Goal: Use online tool/utility

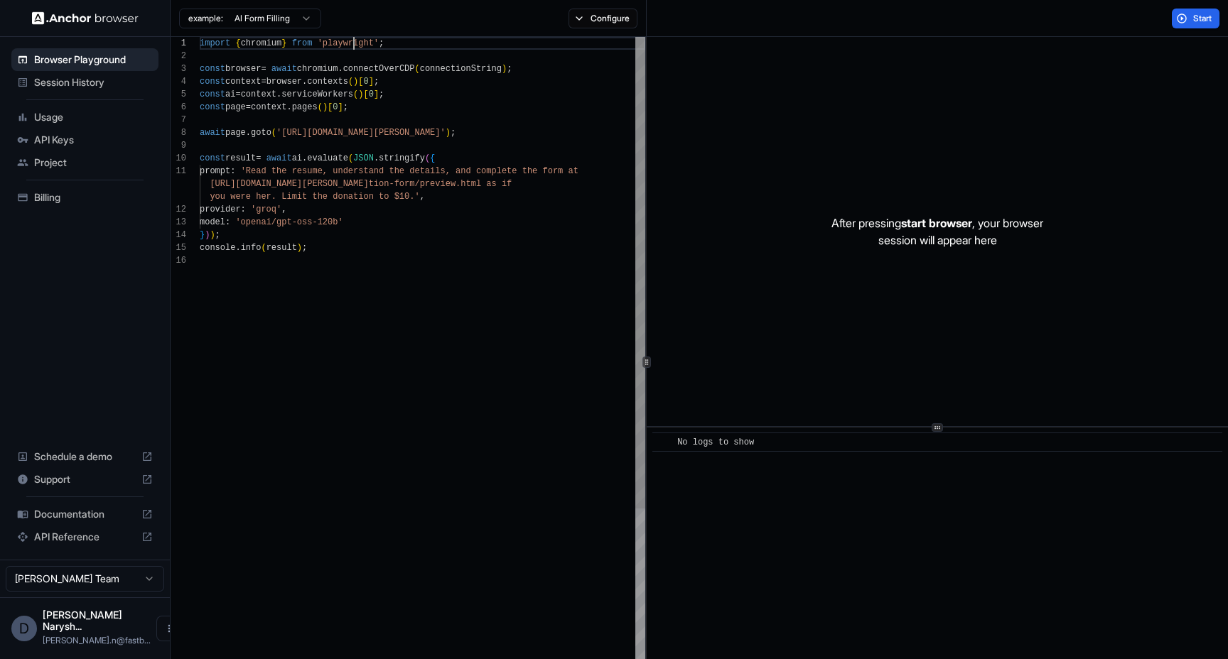
click at [355, 49] on div "import { chromium } from 'playwright' ; const browser = await chromium . connec…" at bounding box center [422, 462] width 445 height 851
click at [416, 67] on div "import { chromium } from 'playwright' ; const browser = await chromium . connec…" at bounding box center [422, 462] width 445 height 851
click at [263, 69] on div "import { chromium } from 'playwright' ; const browser = await chromium . connec…" at bounding box center [422, 462] width 445 height 851
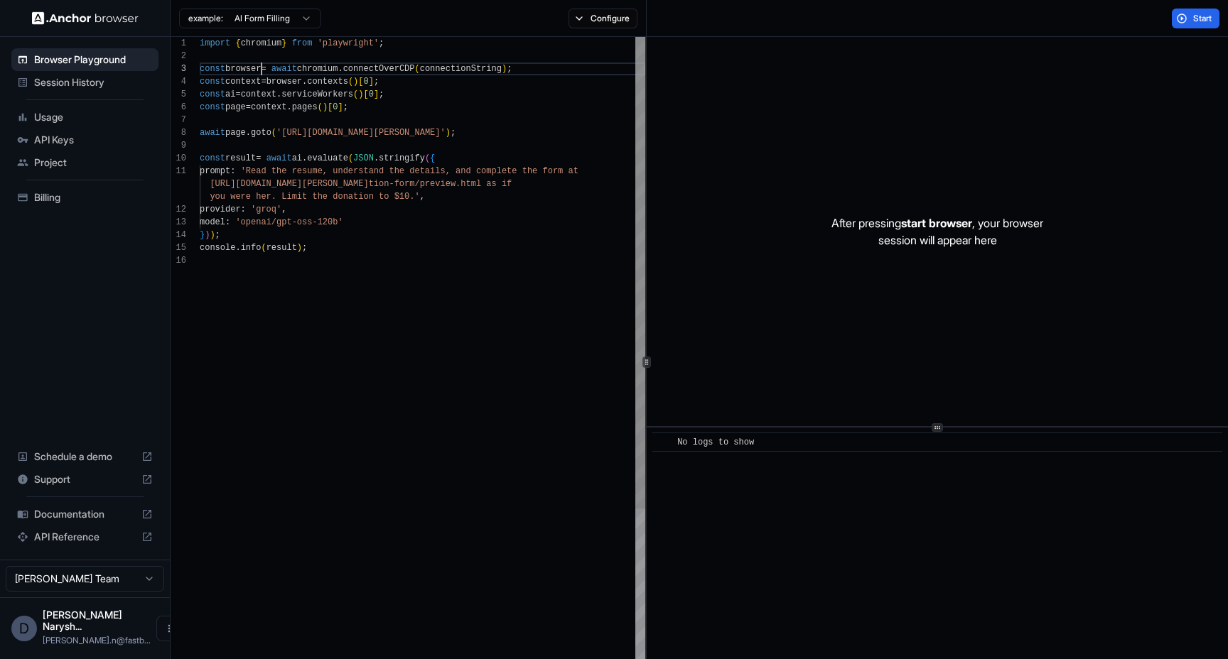
click at [263, 69] on div "import { chromium } from 'playwright' ; const browser = await chromium . connec…" at bounding box center [422, 462] width 445 height 851
click at [325, 189] on div "import { chromium } from 'playwright' ; const browser = await chromium . connec…" at bounding box center [422, 462] width 445 height 851
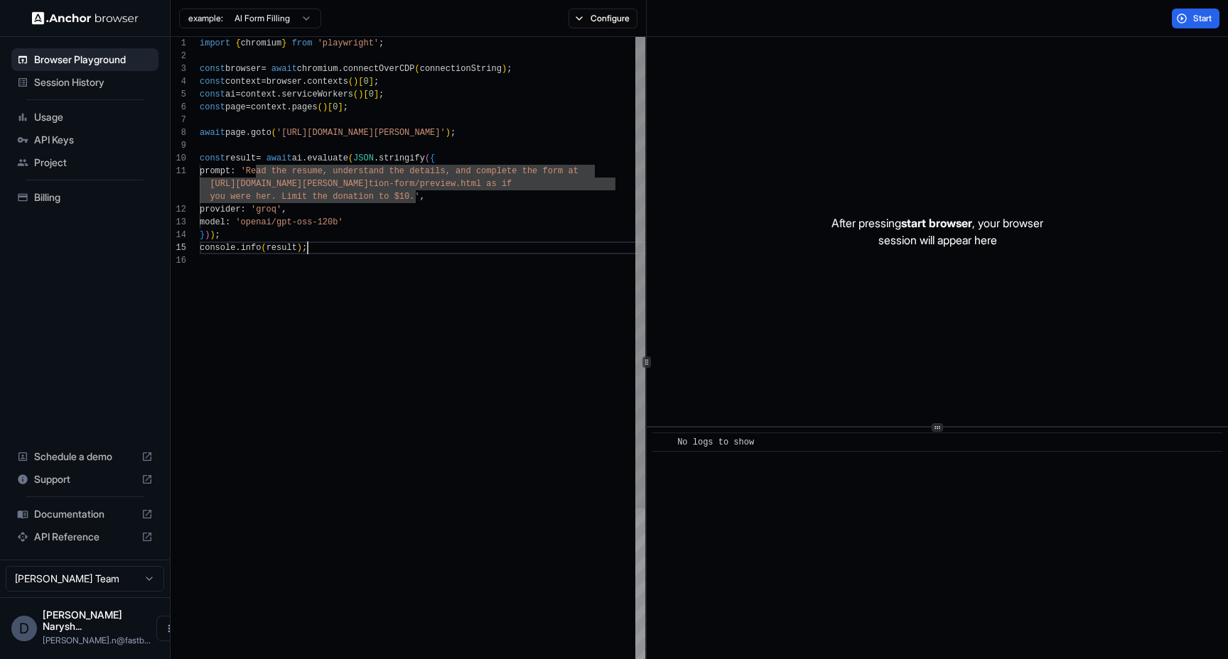
scroll to position [77, 0]
click at [328, 251] on div "import { chromium } from 'playwright' ; const browser = await chromium . connec…" at bounding box center [422, 462] width 445 height 851
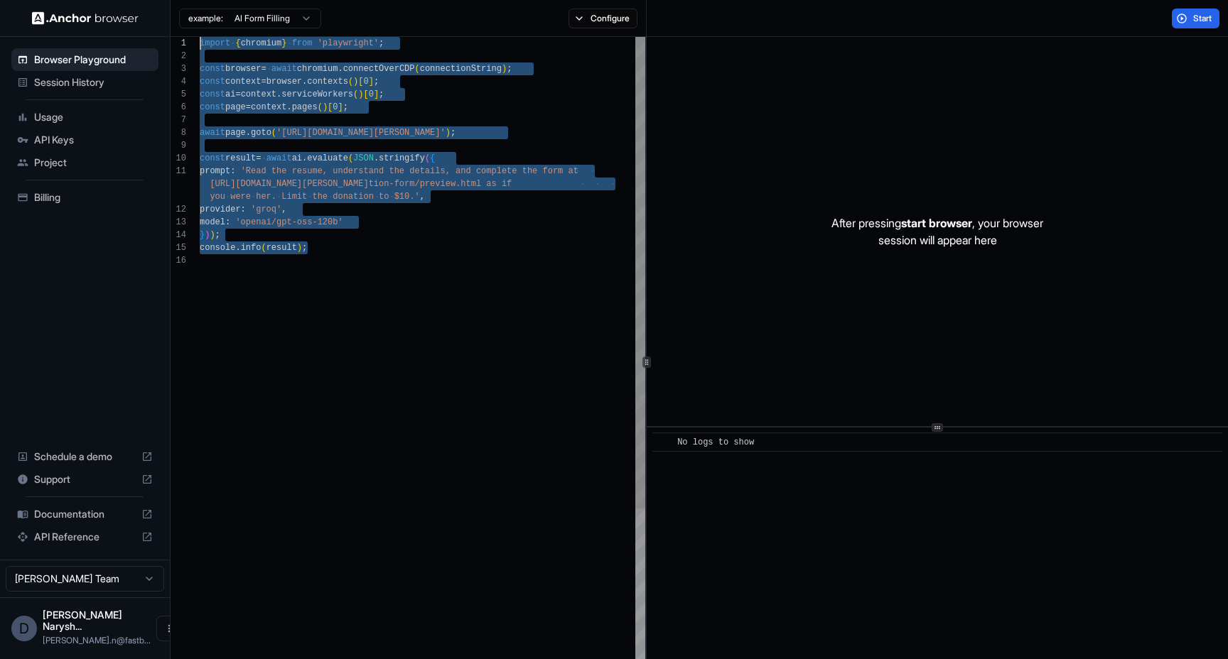
scroll to position [0, 0]
drag, startPoint x: 339, startPoint y: 252, endPoint x: 174, endPoint y: 14, distance: 289.5
click at [200, 37] on div "import { chromium } from 'playwright' ; const browser = await chromium . connec…" at bounding box center [422, 462] width 445 height 851
click at [487, 68] on div "import { chromium } from 'playwright' ; const browser = await chromium . connec…" at bounding box center [422, 462] width 445 height 851
type textarea "**********"
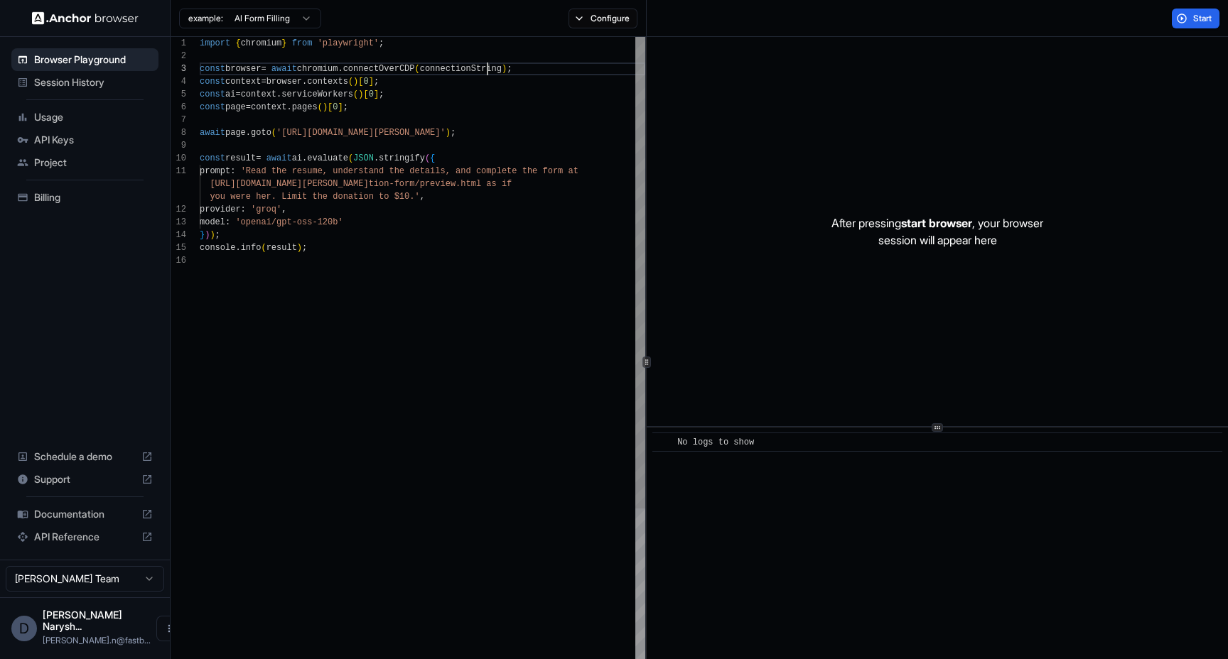
scroll to position [26, 0]
click at [487, 68] on div "import { chromium } from 'playwright' ; const browser = await chromium . connec…" at bounding box center [422, 462] width 445 height 851
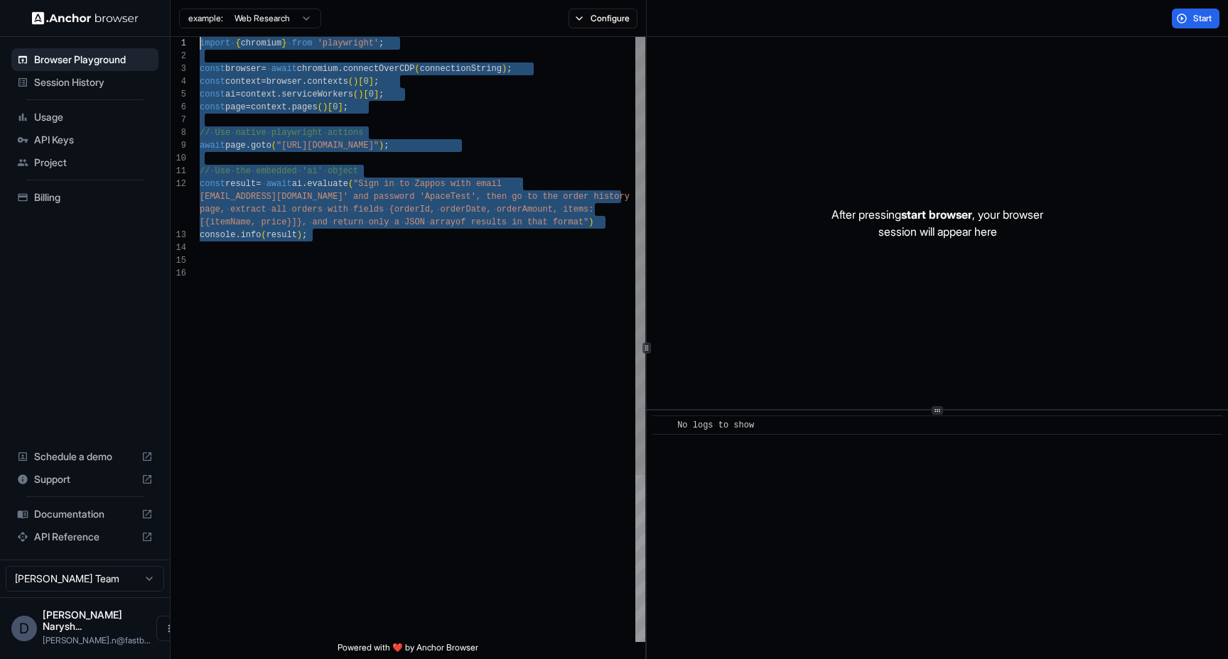
drag, startPoint x: 398, startPoint y: 245, endPoint x: 155, endPoint y: 23, distance: 328.9
click at [200, 37] on div "import { chromium } from 'playwright' ; const browser = await chromium . connec…" at bounding box center [422, 455] width 445 height 836
click at [449, 69] on div "import { chromium } from 'playwright' ; const browser = await chromium . connec…" at bounding box center [422, 455] width 445 height 836
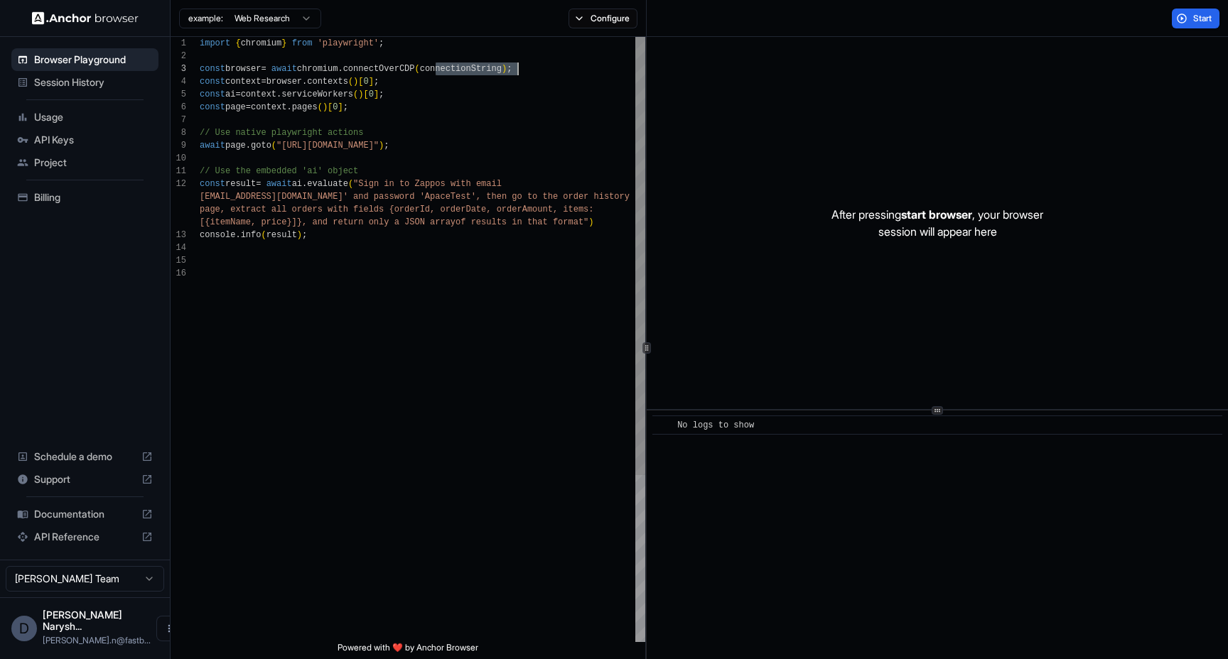
click at [455, 72] on div "import { chromium } from 'playwright' ; const browser = await chromium . connec…" at bounding box center [422, 455] width 445 height 836
click at [458, 71] on div "import { chromium } from 'playwright' ; const browser = await chromium . connec…" at bounding box center [422, 455] width 445 height 836
click at [458, 72] on div "import { chromium } from 'playwright' ; const browser = await chromium . connec…" at bounding box center [422, 455] width 445 height 836
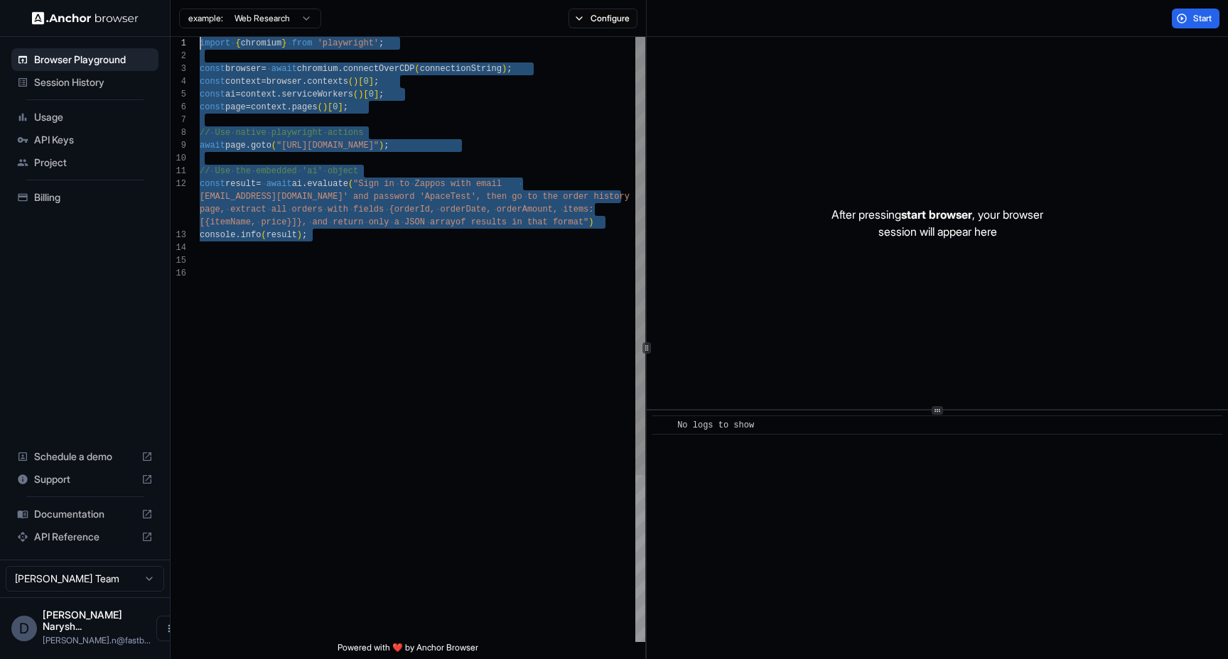
scroll to position [0, 0]
drag, startPoint x: 378, startPoint y: 244, endPoint x: 82, endPoint y: -30, distance: 402.7
click at [200, 37] on div "import { chromium } from 'playwright' ; const browser = await chromium . connec…" at bounding box center [422, 455] width 445 height 836
click at [339, 76] on div "import { chromium } from 'playwright' ; const browser = await chromium . connec…" at bounding box center [422, 455] width 445 height 836
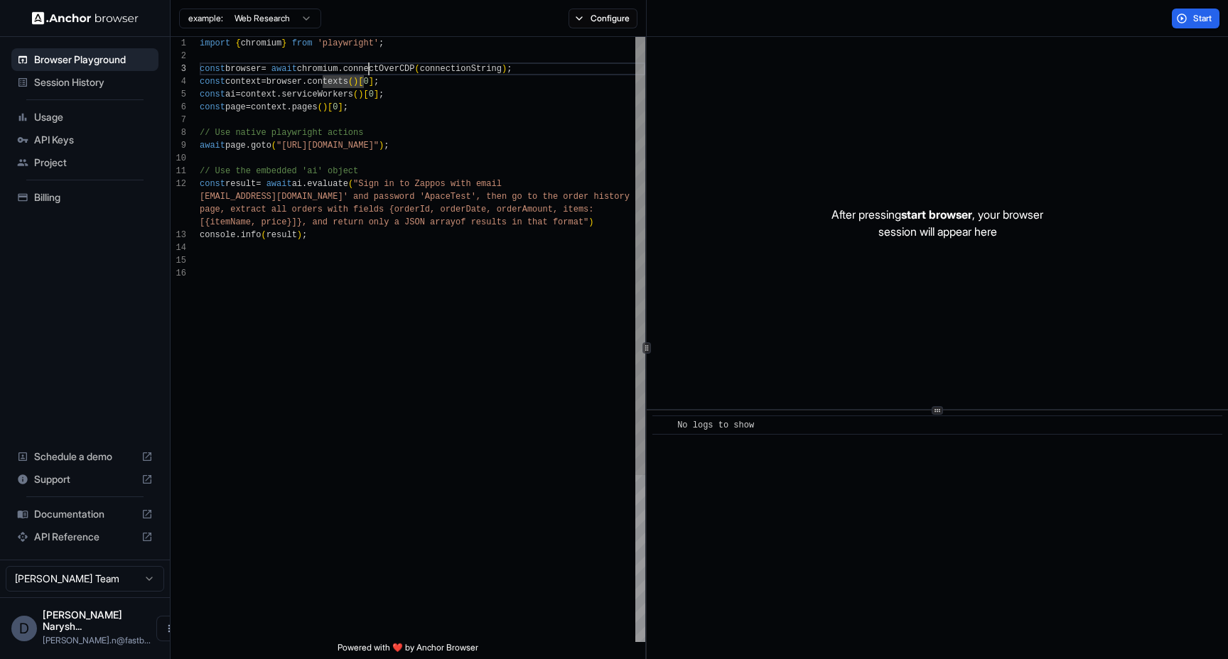
click at [370, 69] on div "import { chromium } from 'playwright' ; const browser = await chromium . connec…" at bounding box center [422, 455] width 445 height 836
click at [480, 71] on div "import { chromium } from 'playwright' ; const browser = await chromium . connec…" at bounding box center [422, 455] width 445 height 836
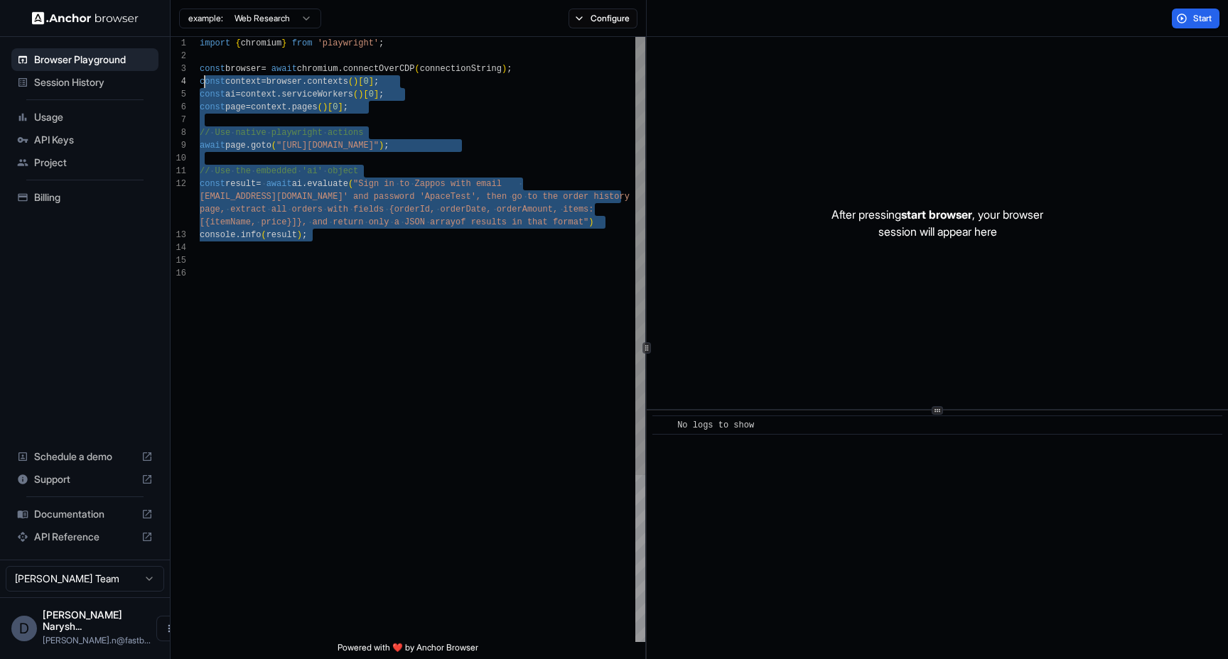
scroll to position [0, 0]
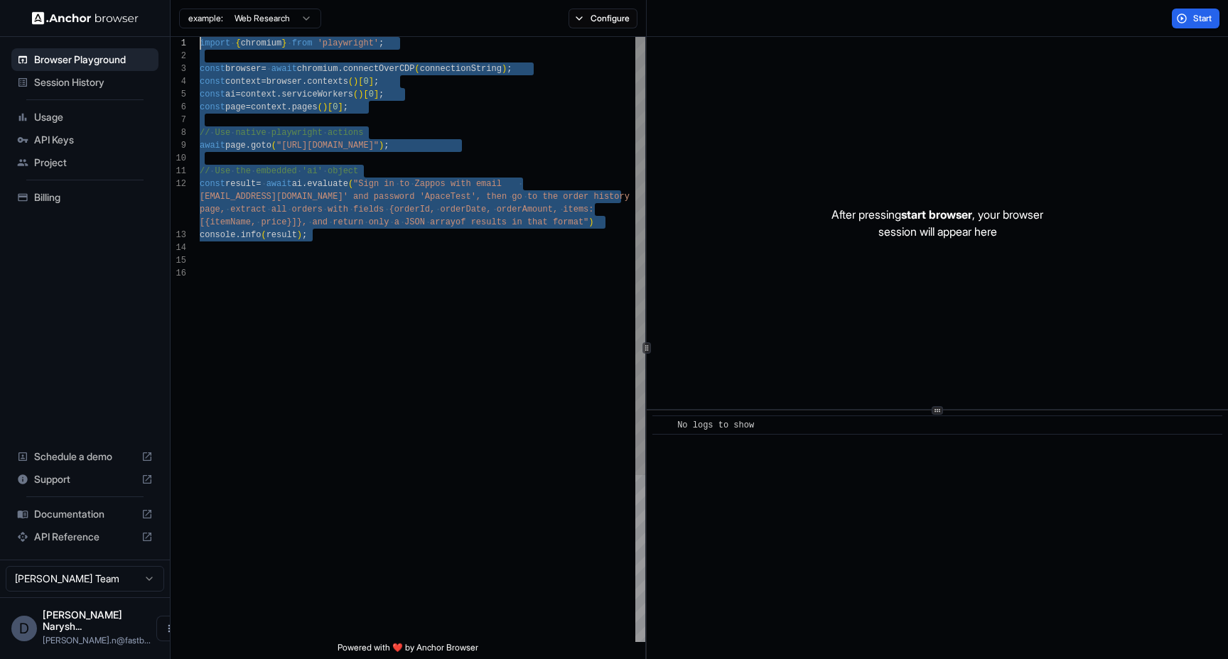
drag, startPoint x: 426, startPoint y: 247, endPoint x: 185, endPoint y: 21, distance: 330.7
click at [200, 37] on div "import { chromium } from 'playwright' ; const browser = await chromium . connec…" at bounding box center [422, 455] width 445 height 836
click at [341, 249] on div "import { chromium } from 'playwright' ; const browser = await chromium . connec…" at bounding box center [422, 455] width 445 height 836
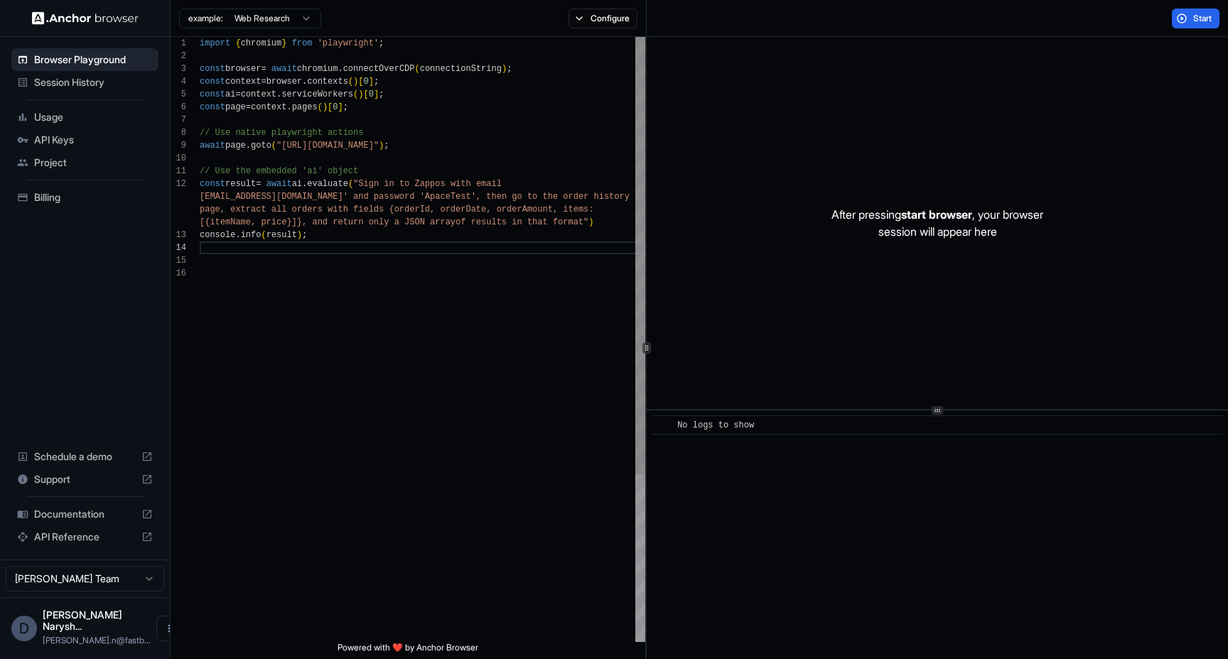
type textarea "**********"
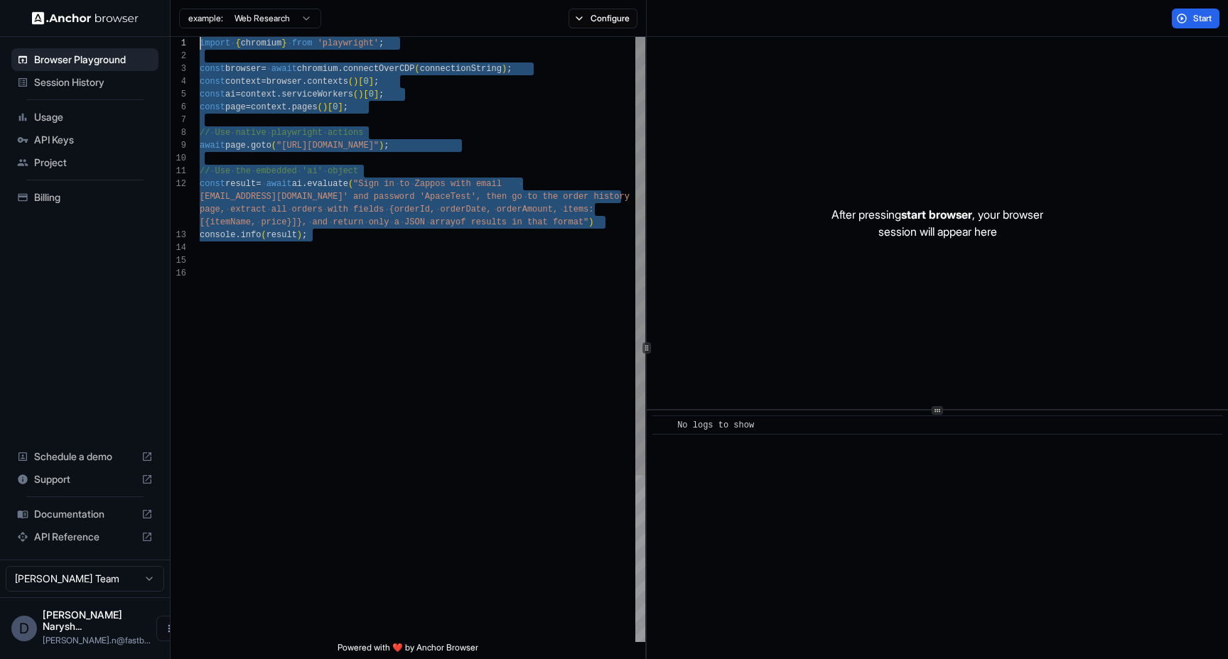
drag, startPoint x: 341, startPoint y: 249, endPoint x: 163, endPoint y: 41, distance: 273.6
click at [200, 41] on div "import { chromium } from 'playwright' ; const browser = await chromium . connec…" at bounding box center [422, 455] width 445 height 836
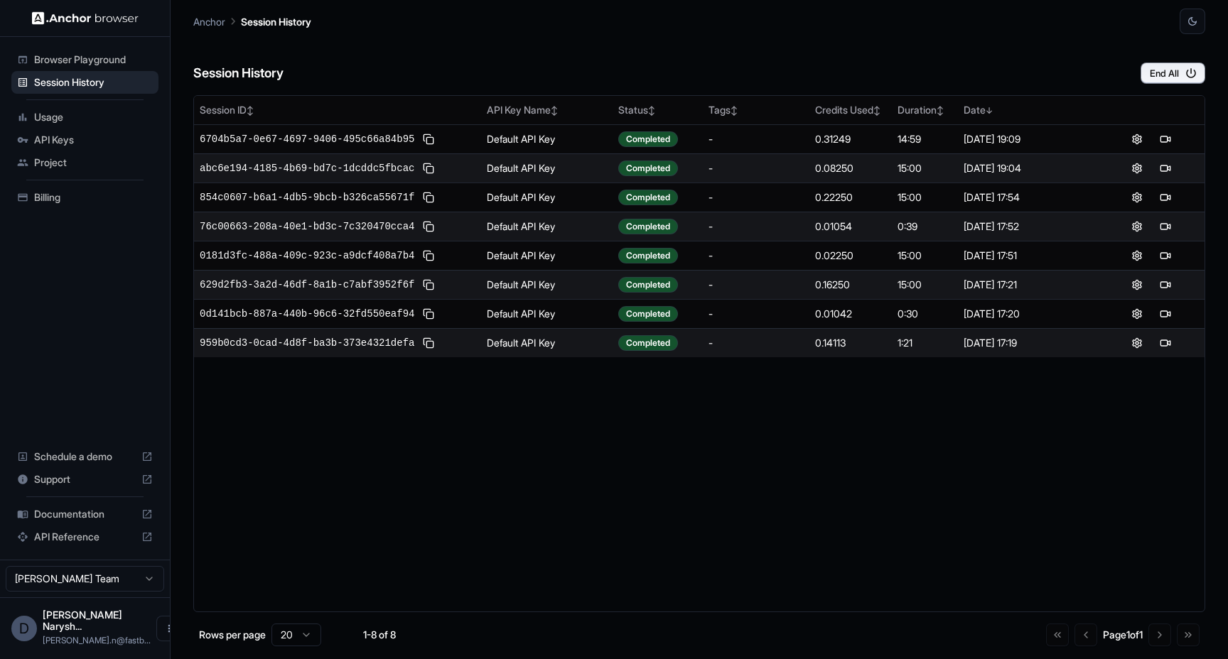
click at [71, 142] on span "API Keys" at bounding box center [93, 140] width 119 height 14
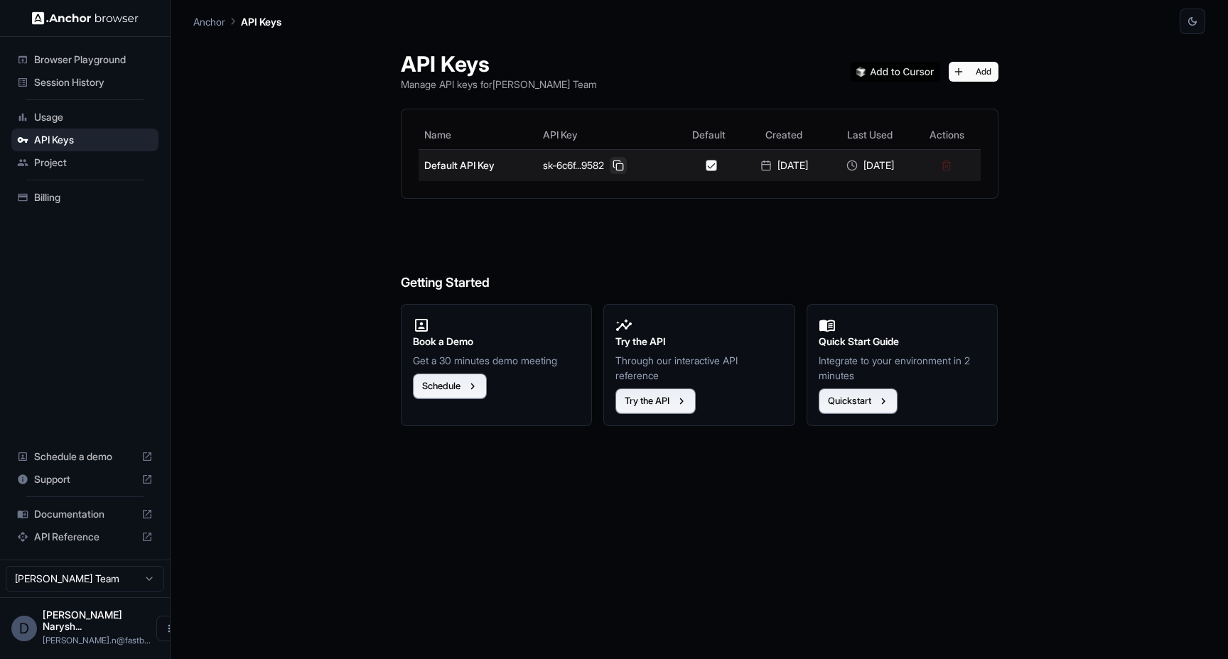
click at [610, 167] on button at bounding box center [618, 165] width 17 height 17
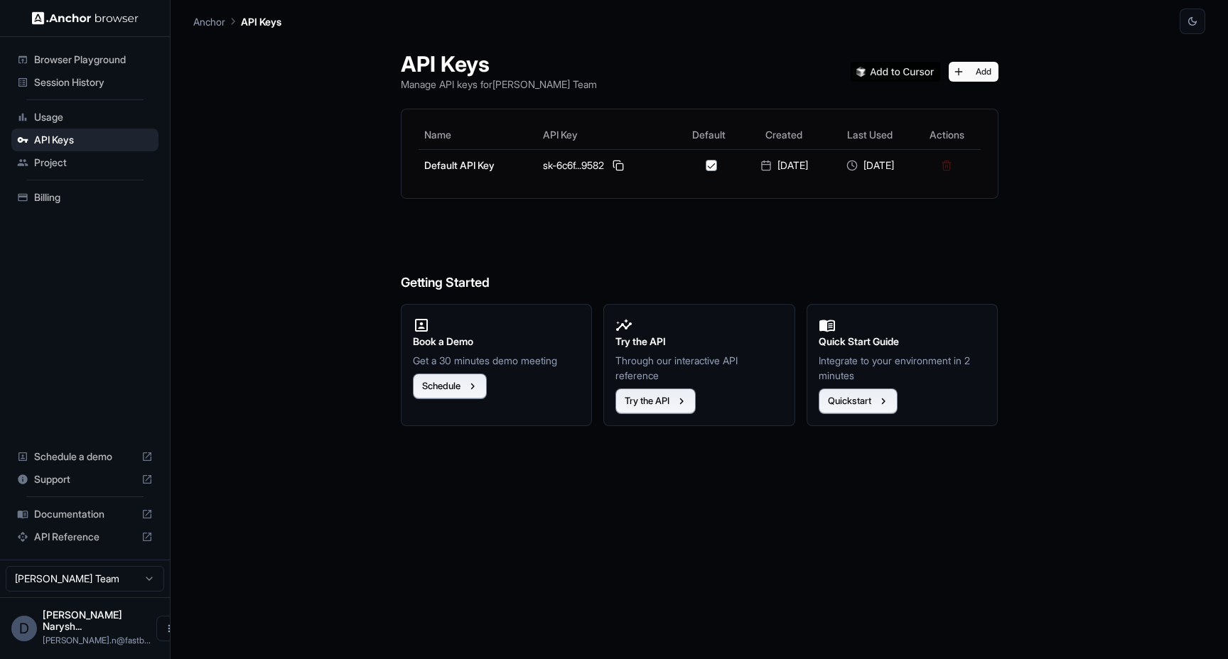
click at [75, 86] on span "Session History" at bounding box center [93, 82] width 119 height 14
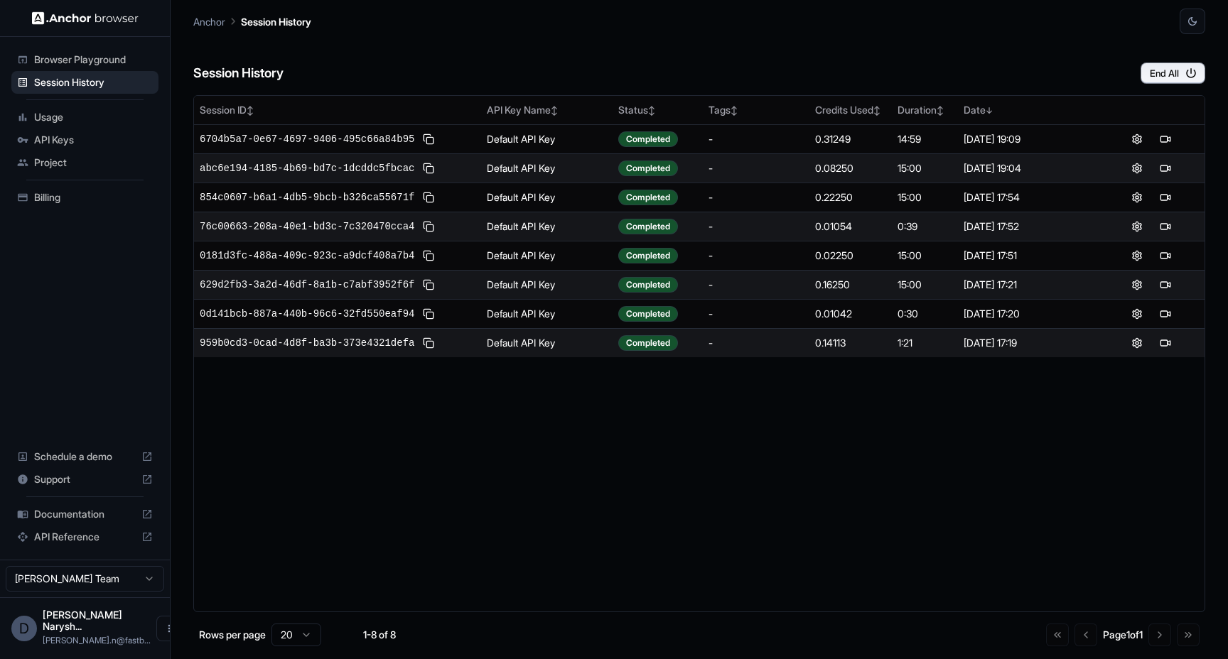
click at [85, 521] on span "Documentation" at bounding box center [85, 514] width 102 height 14
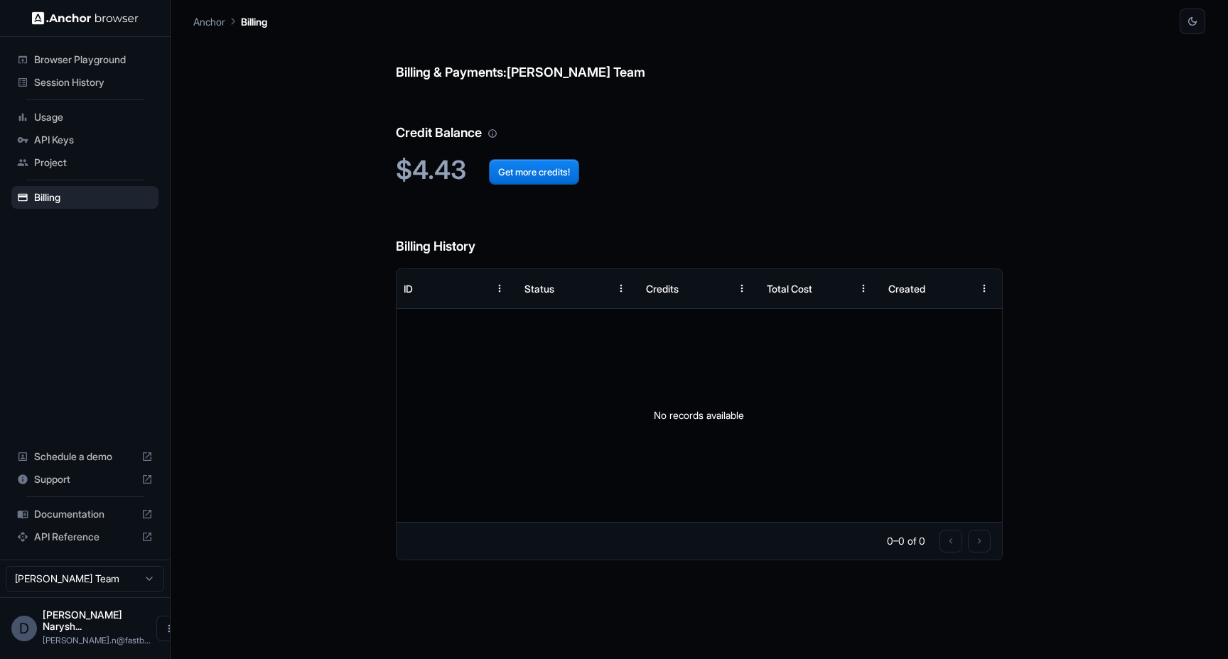
click at [115, 54] on span "Browser Playground" at bounding box center [93, 60] width 119 height 14
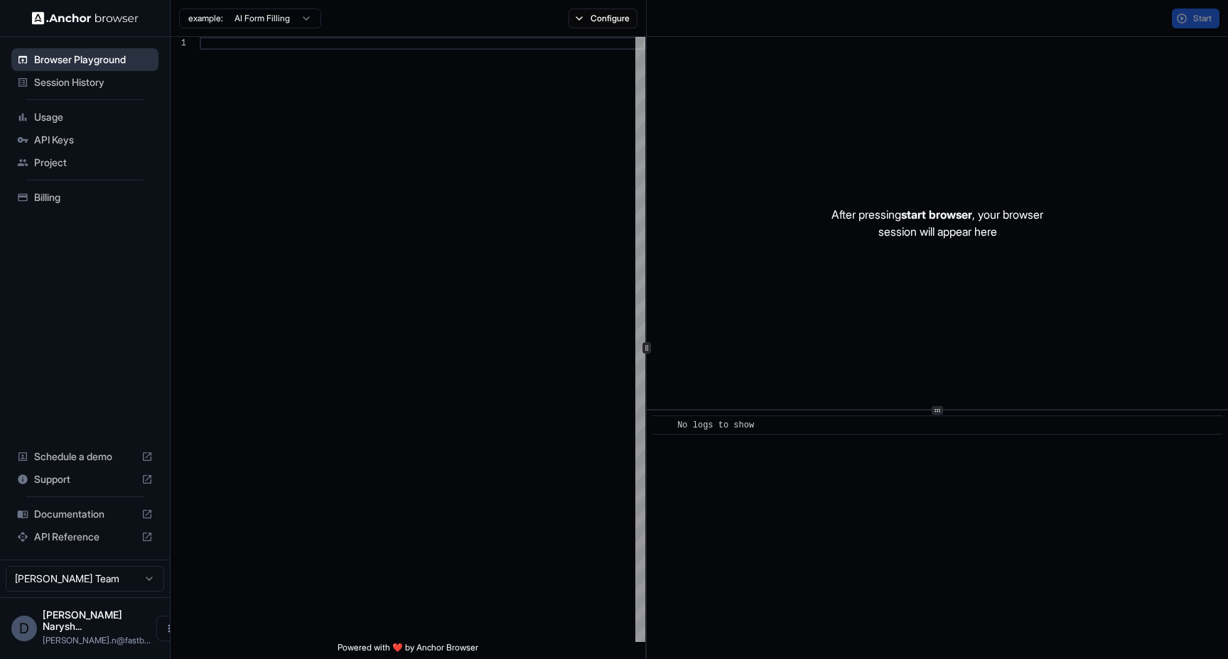
scroll to position [128, 0]
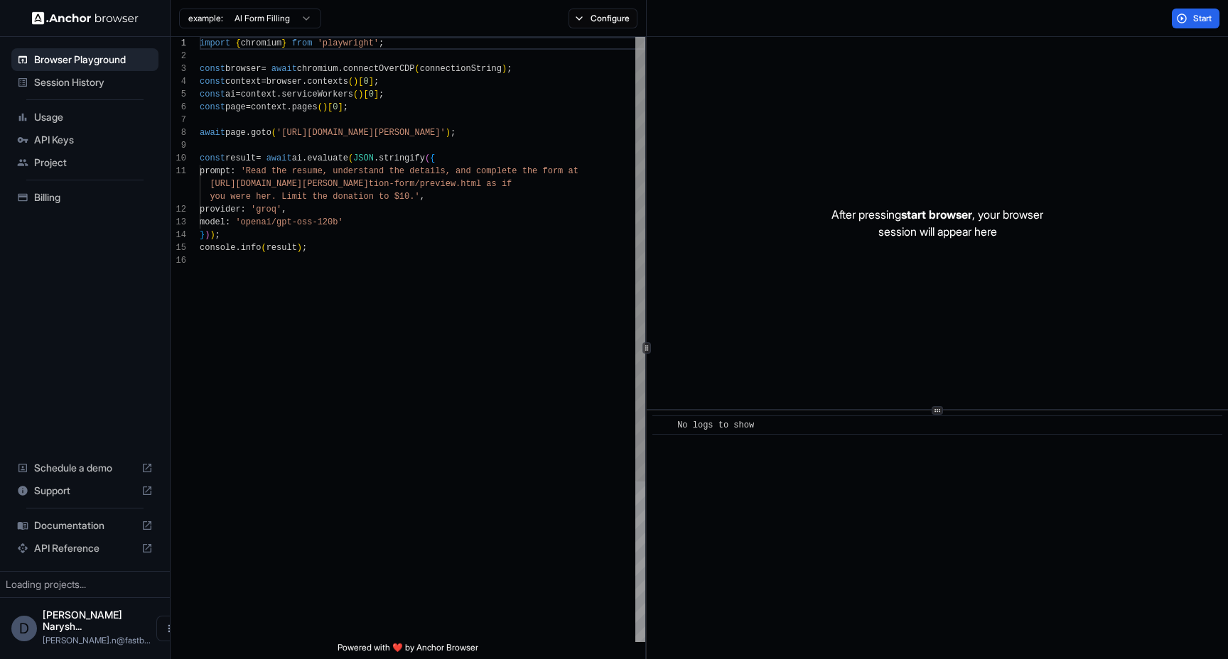
scroll to position [128, 0]
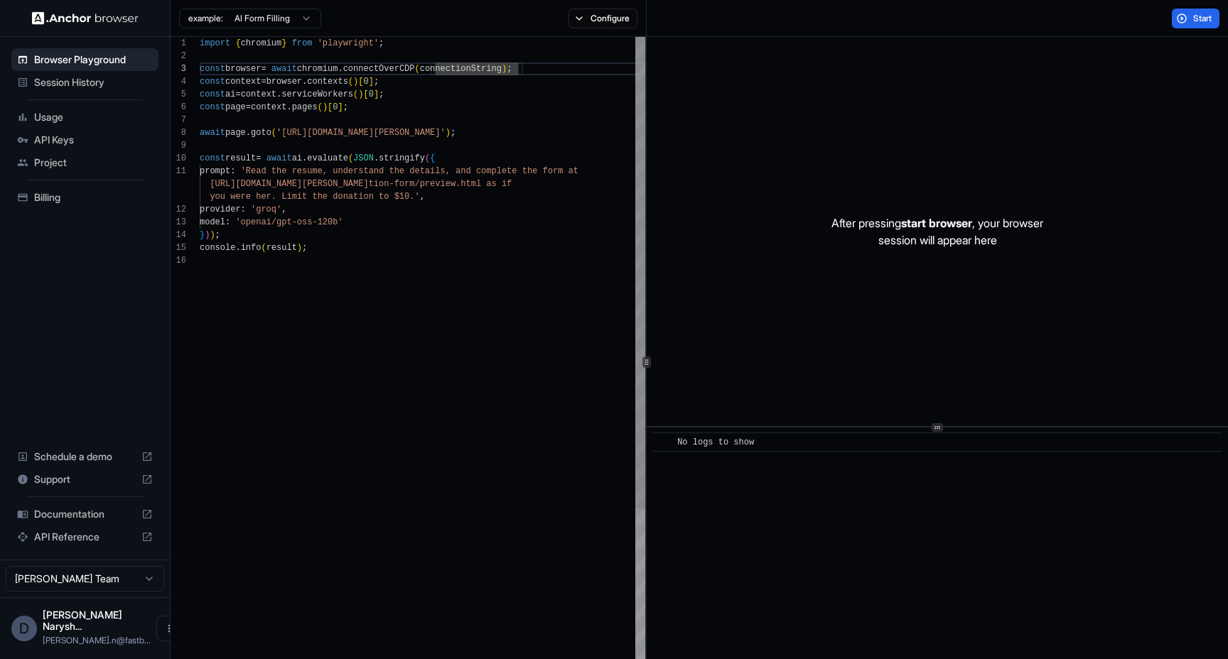
click at [355, 166] on div "import { chromium } from 'playwright' ; const browser = await chromium . connec…" at bounding box center [422, 462] width 445 height 851
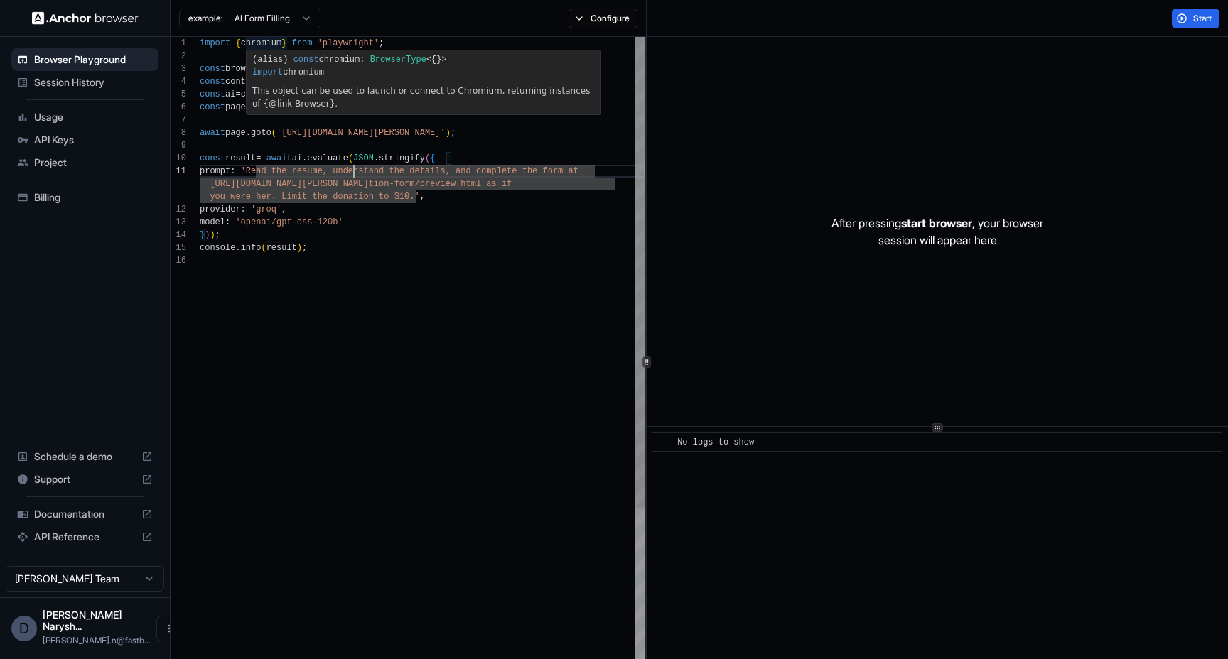
click at [269, 44] on div "import { chromium } from 'playwright' ; const browser = await chromium . connec…" at bounding box center [422, 462] width 445 height 851
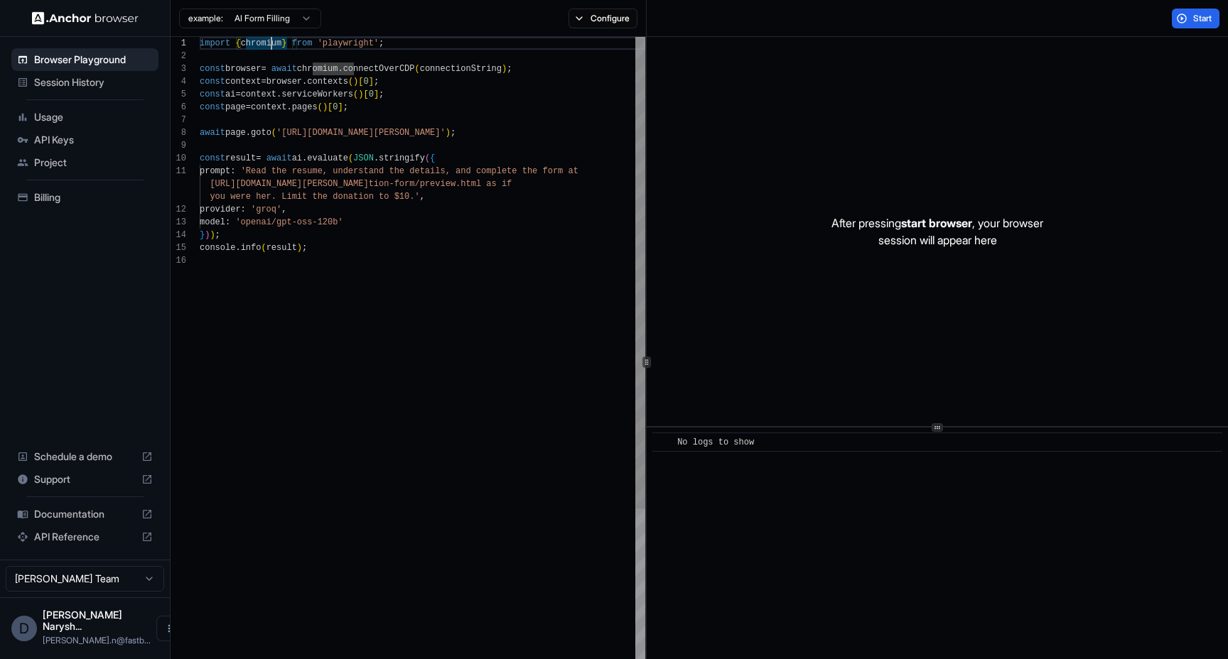
scroll to position [77, 0]
click at [350, 247] on div "import { chromium } from 'playwright' ; const browser = await chromium . connec…" at bounding box center [422, 462] width 445 height 851
click at [291, 18] on html "Browser Playground Session History Usage API Keys Project Billing Schedule a de…" at bounding box center [614, 329] width 1228 height 659
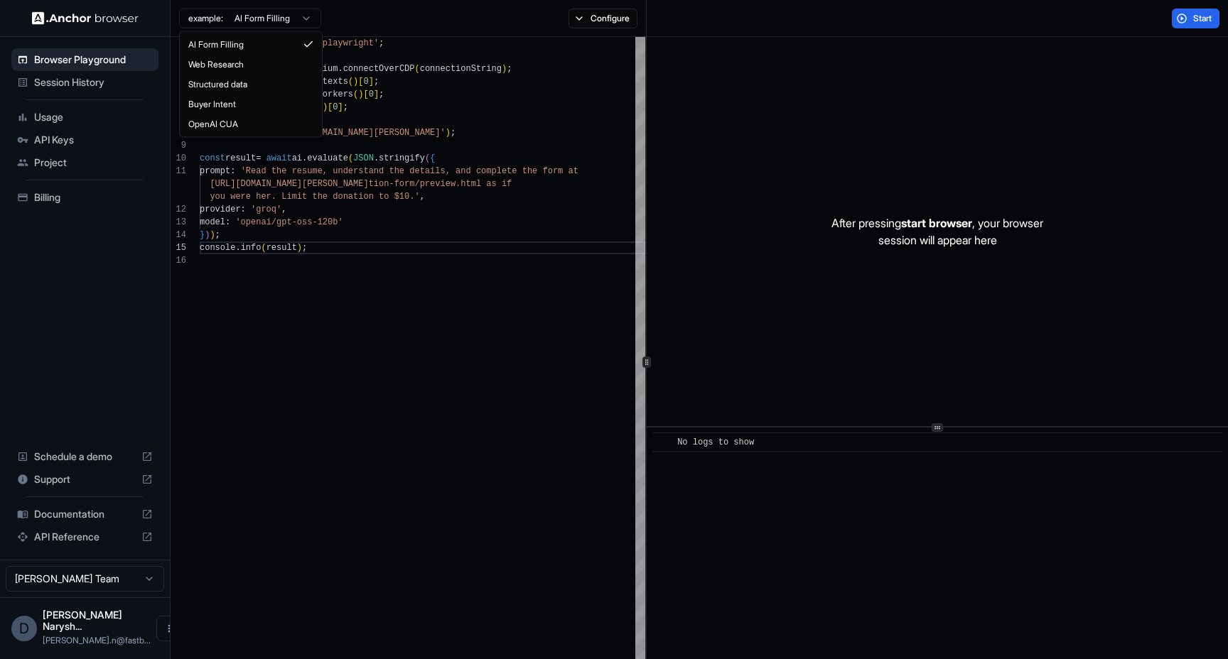
scroll to position [0, 0]
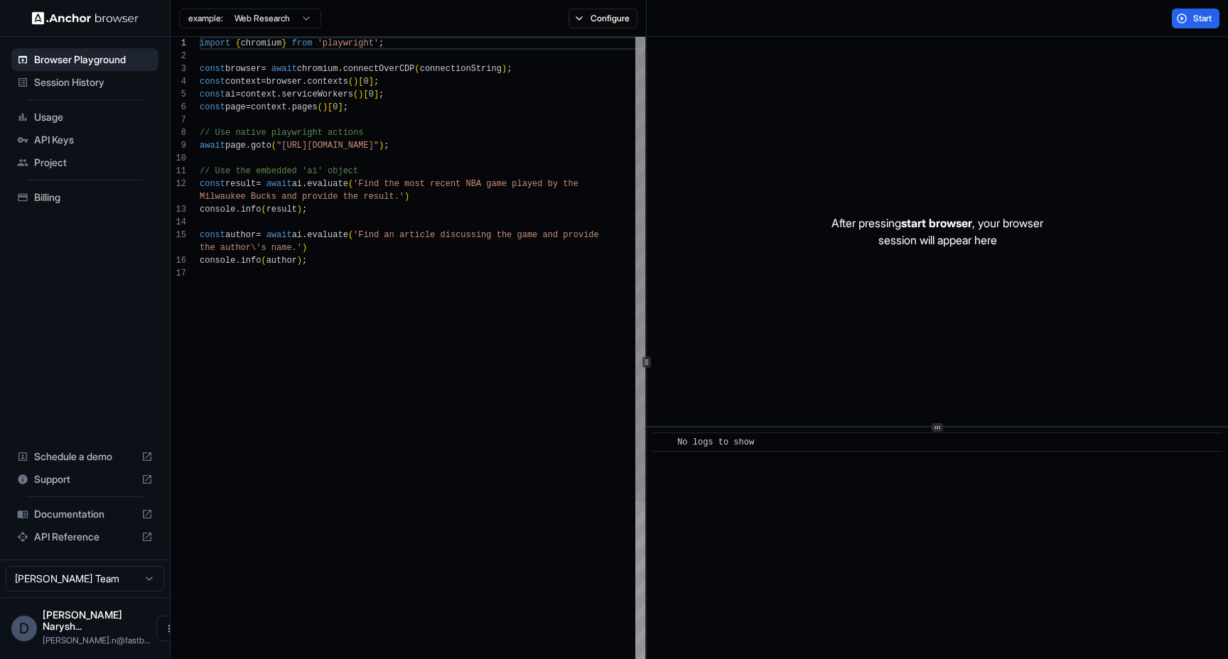
click at [397, 172] on div "import { chromium } from 'playwright' ; const browser = await chromium . connec…" at bounding box center [422, 469] width 445 height 864
type textarea "**********"
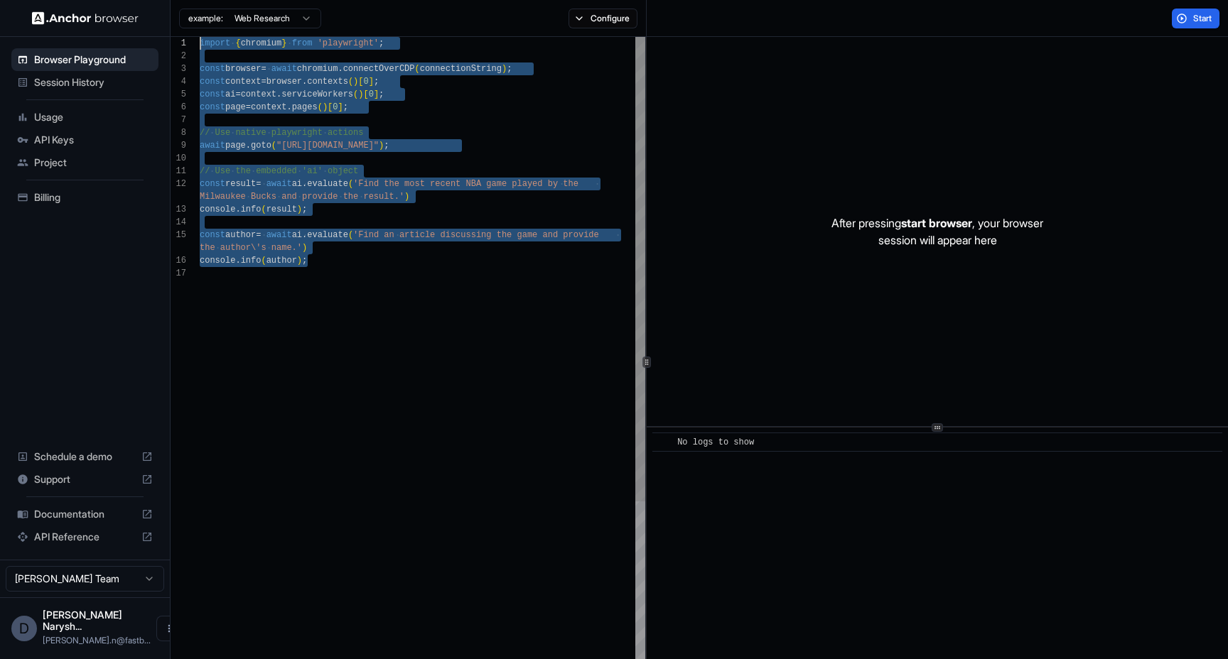
drag, startPoint x: 347, startPoint y: 260, endPoint x: 170, endPoint y: 41, distance: 281.4
click at [200, 41] on div "import { chromium } from 'playwright' ; const browser = await chromium . connec…" at bounding box center [422, 469] width 445 height 864
